Goal: Check status: Check status

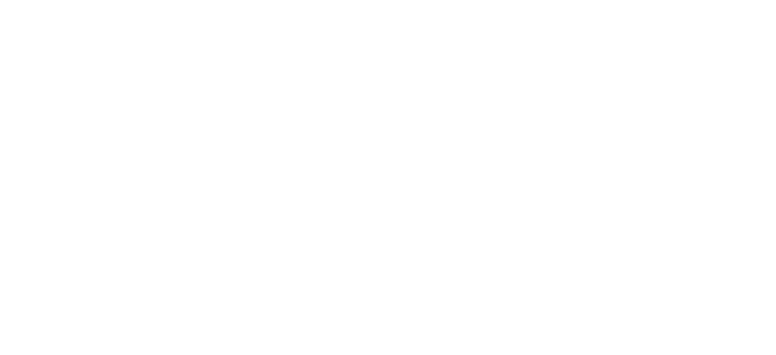
select select
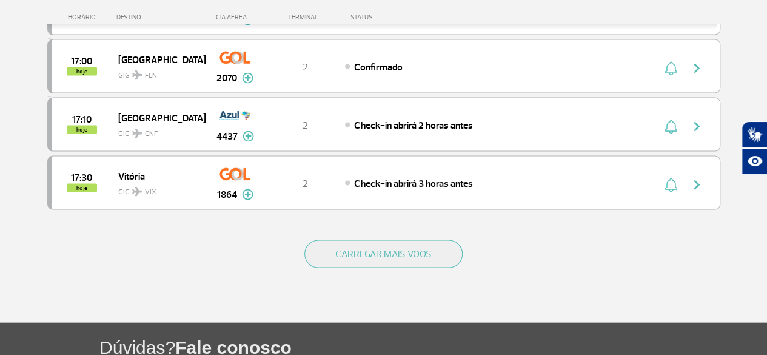
scroll to position [1152, 0]
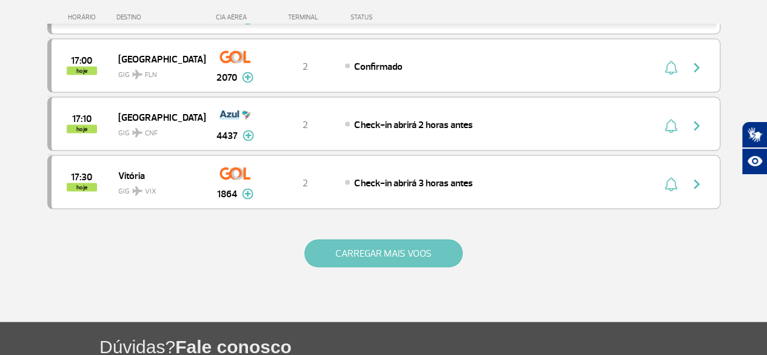
click at [392, 239] on button "CARREGAR MAIS VOOS" at bounding box center [383, 253] width 158 height 28
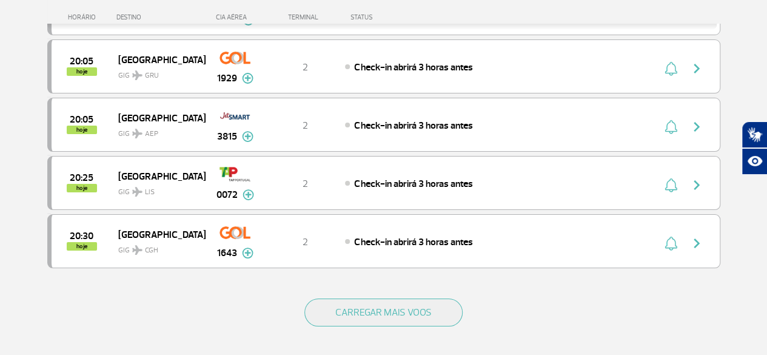
scroll to position [2303, 0]
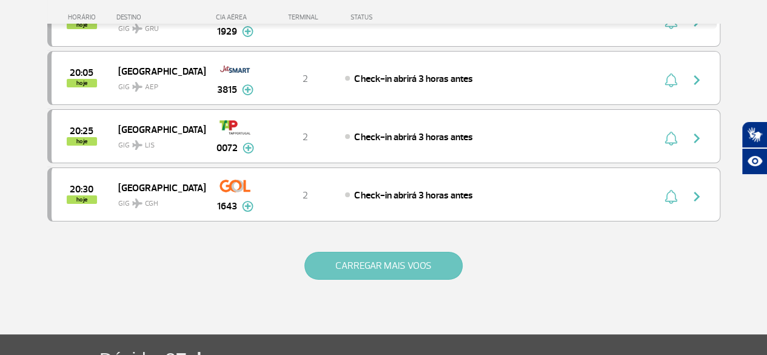
click at [407, 252] on button "CARREGAR MAIS VOOS" at bounding box center [383, 266] width 158 height 28
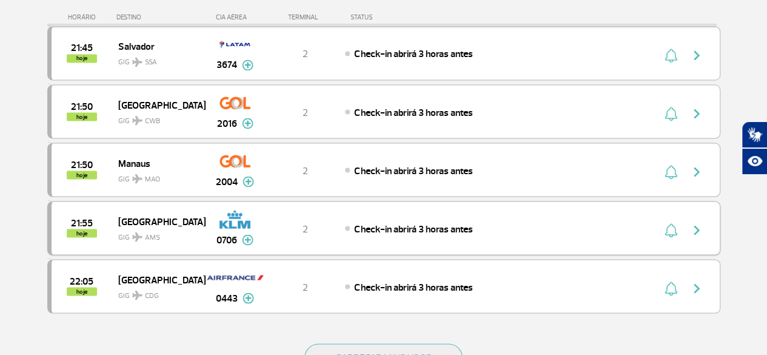
scroll to position [3394, 0]
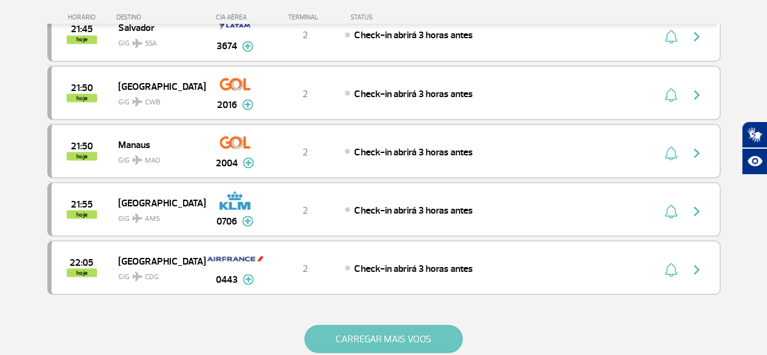
click at [415, 324] on button "CARREGAR MAIS VOOS" at bounding box center [383, 338] width 158 height 28
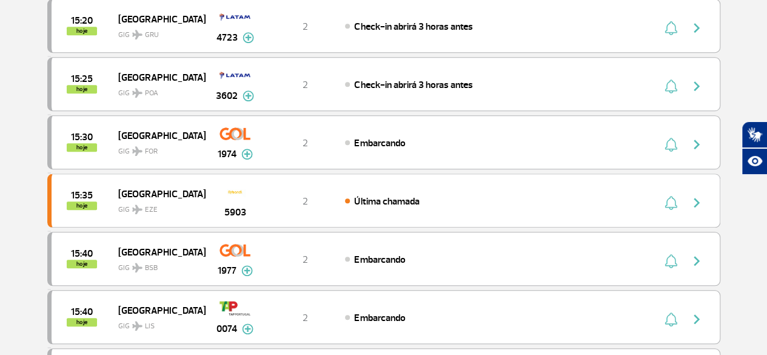
scroll to position [0, 0]
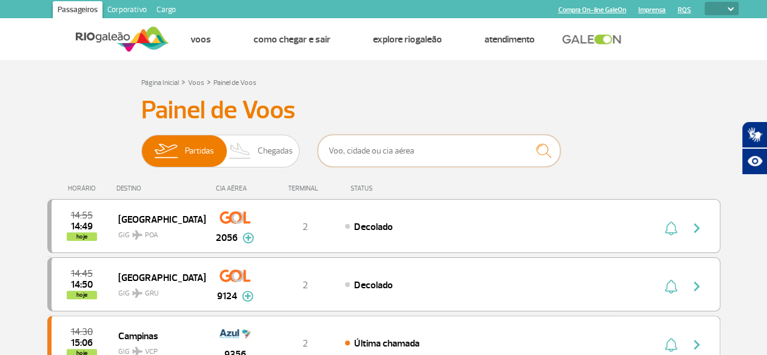
click at [382, 153] on input "text" at bounding box center [439, 151] width 242 height 32
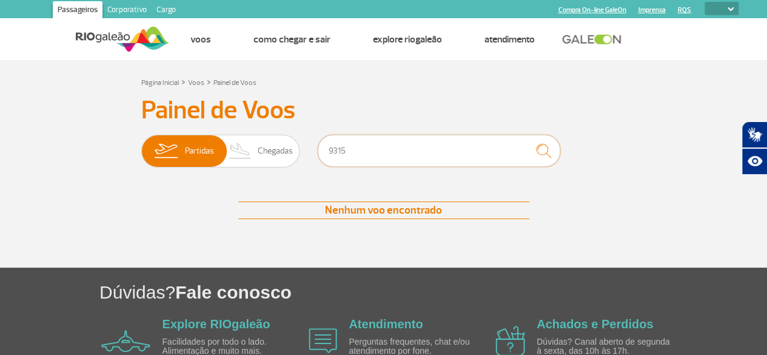
type input "9315"
click at [541, 152] on img "submit" at bounding box center [543, 150] width 26 height 25
click at [191, 162] on span "Partidas" at bounding box center [199, 151] width 29 height 32
click at [141, 145] on input "Partidas Chegadas" at bounding box center [141, 145] width 0 height 0
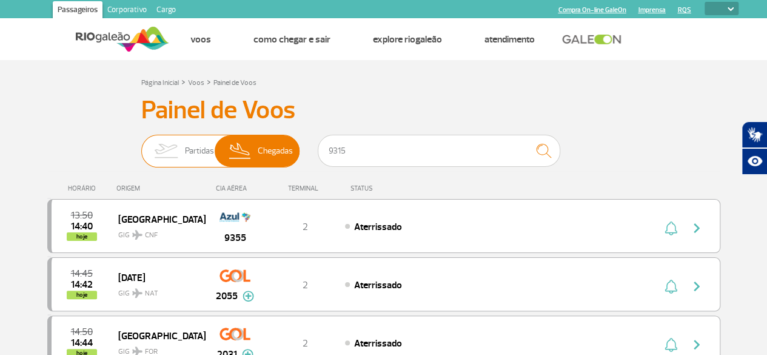
click at [192, 160] on span "Partidas" at bounding box center [199, 151] width 29 height 32
click at [141, 145] on input "Partidas Chegadas" at bounding box center [141, 145] width 0 height 0
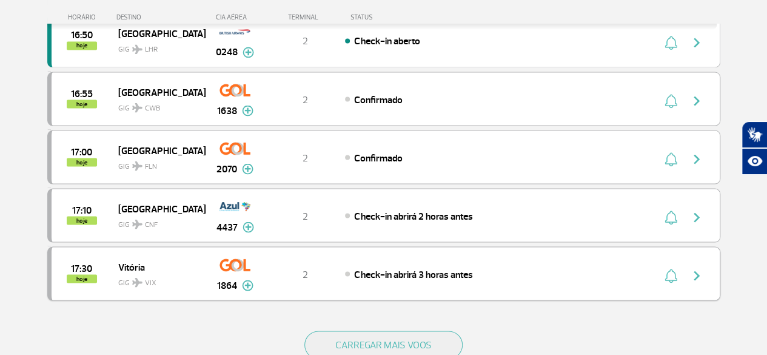
scroll to position [1152, 0]
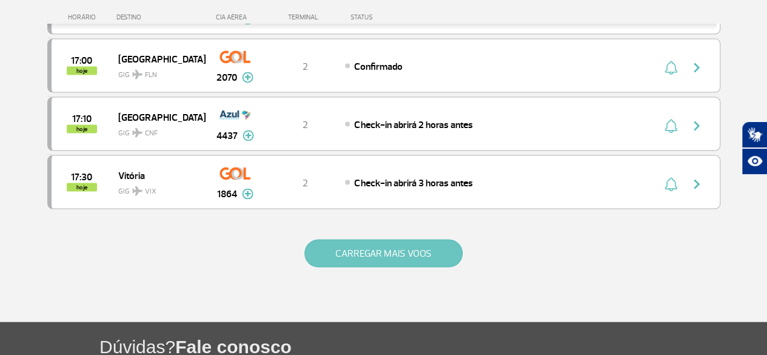
click at [377, 239] on button "CARREGAR MAIS VOOS" at bounding box center [383, 253] width 158 height 28
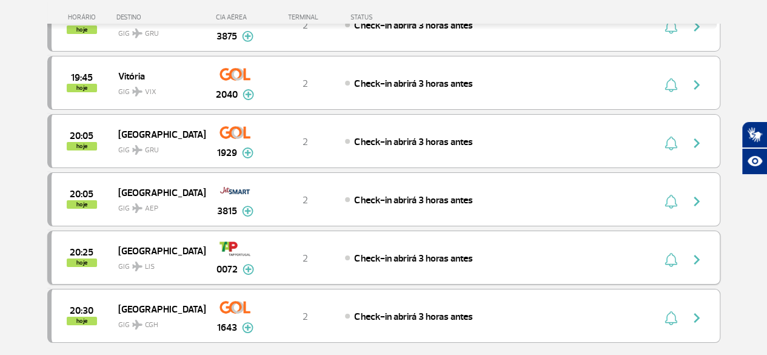
scroll to position [2411, 0]
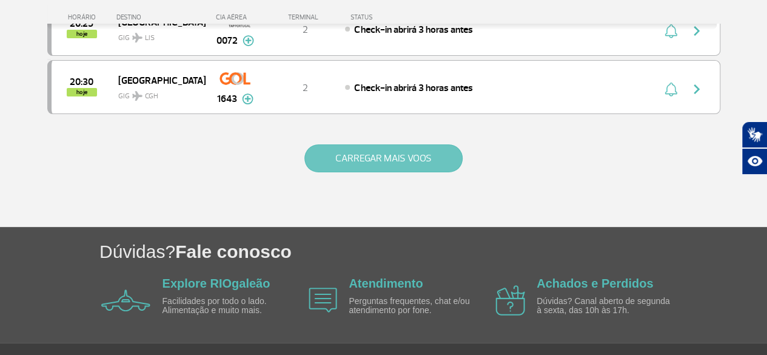
click at [431, 144] on button "CARREGAR MAIS VOOS" at bounding box center [383, 158] width 158 height 28
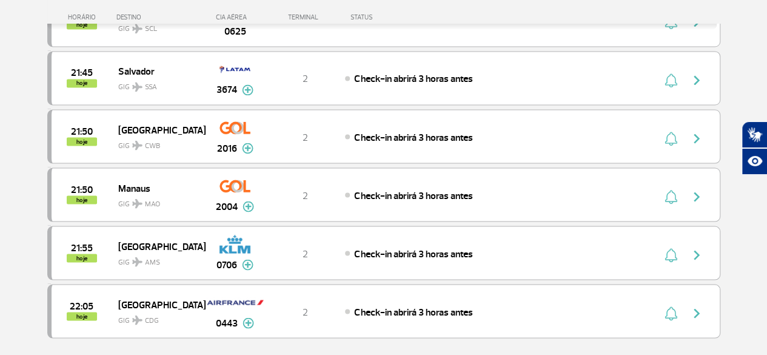
scroll to position [3441, 0]
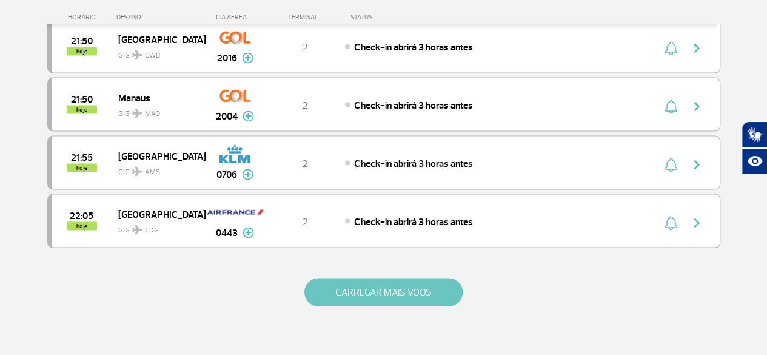
click at [387, 278] on button "CARREGAR MAIS VOOS" at bounding box center [383, 292] width 158 height 28
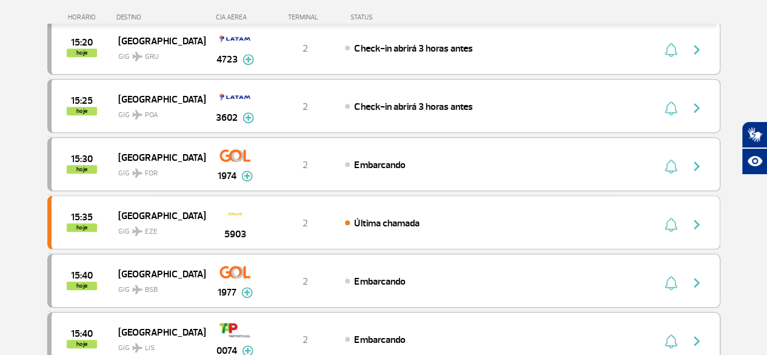
scroll to position [0, 0]
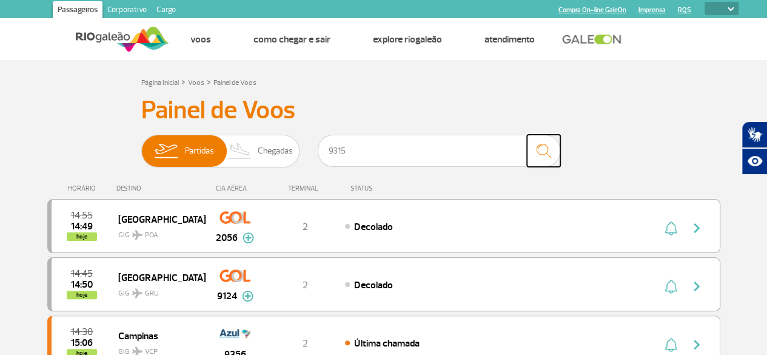
click at [544, 150] on img "submit" at bounding box center [543, 150] width 26 height 25
click at [550, 155] on img "submit" at bounding box center [543, 150] width 26 height 25
click at [548, 155] on img "submit" at bounding box center [543, 150] width 26 height 25
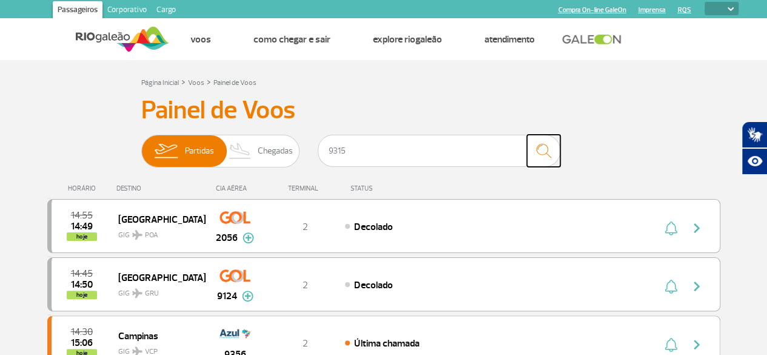
click at [548, 155] on img "submit" at bounding box center [543, 150] width 26 height 25
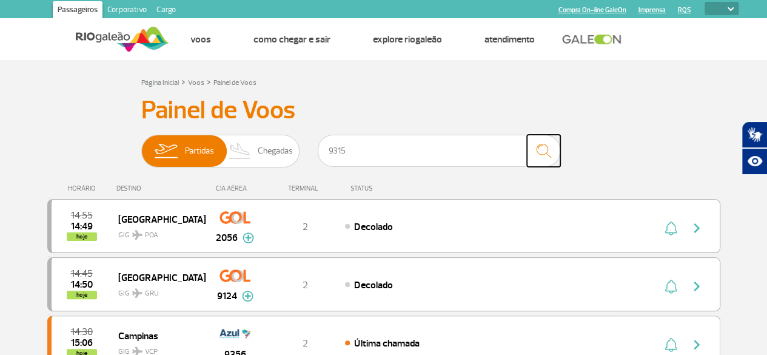
click at [548, 155] on img "submit" at bounding box center [543, 150] width 26 height 25
click at [538, 155] on img "submit" at bounding box center [543, 150] width 26 height 25
click at [539, 150] on img "submit" at bounding box center [543, 150] width 26 height 25
